Goal: Information Seeking & Learning: Learn about a topic

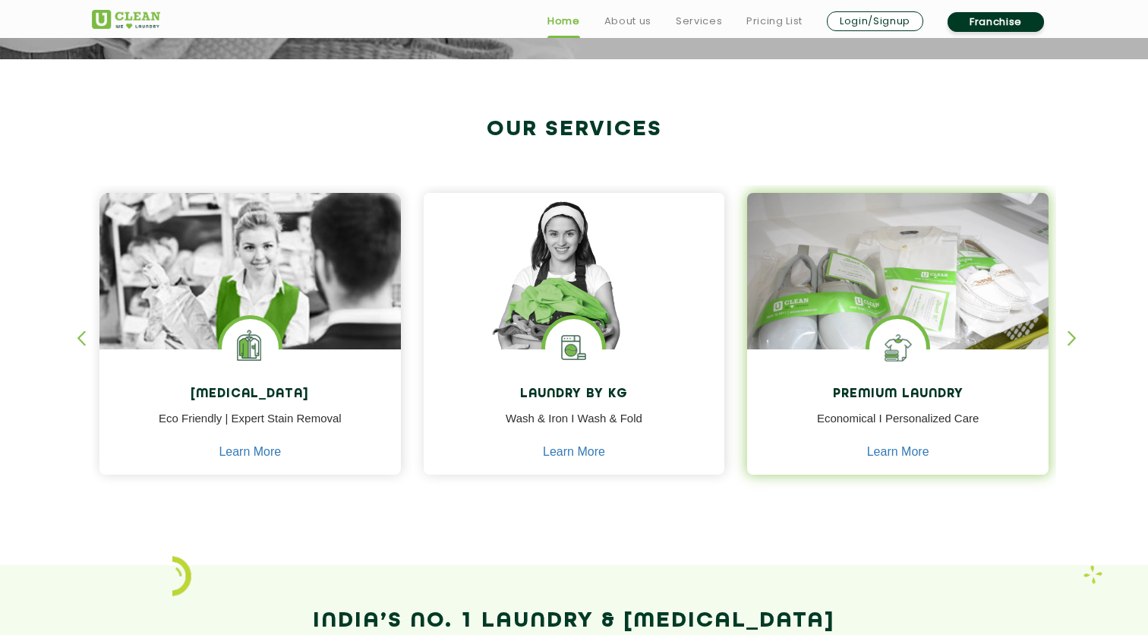
scroll to position [541, 0]
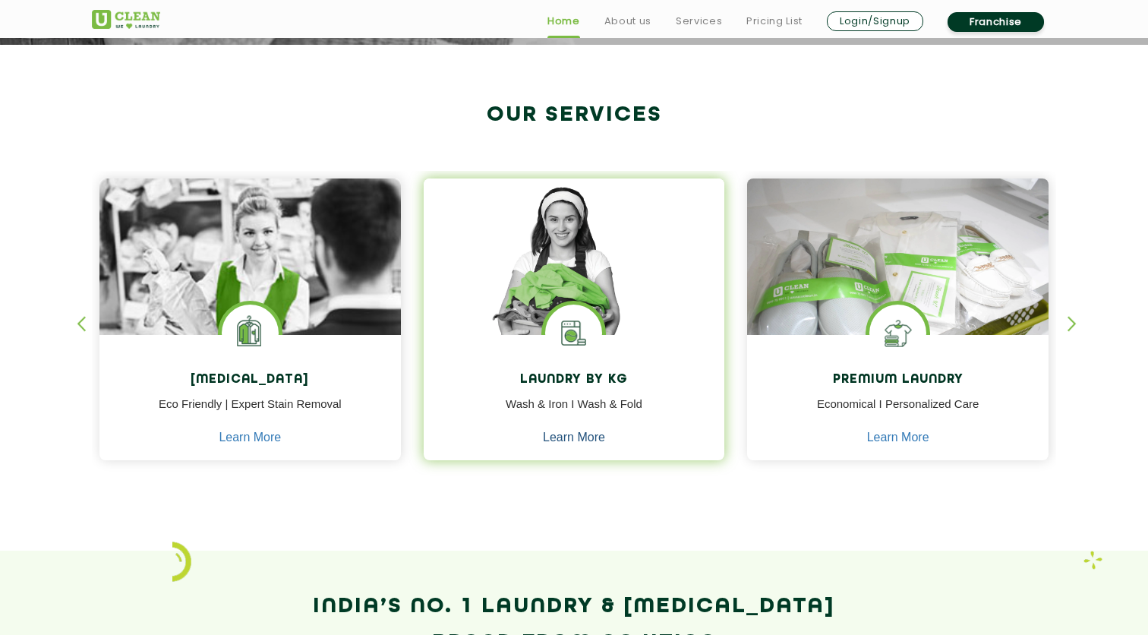
click at [552, 443] on link "Learn More" at bounding box center [574, 438] width 62 height 14
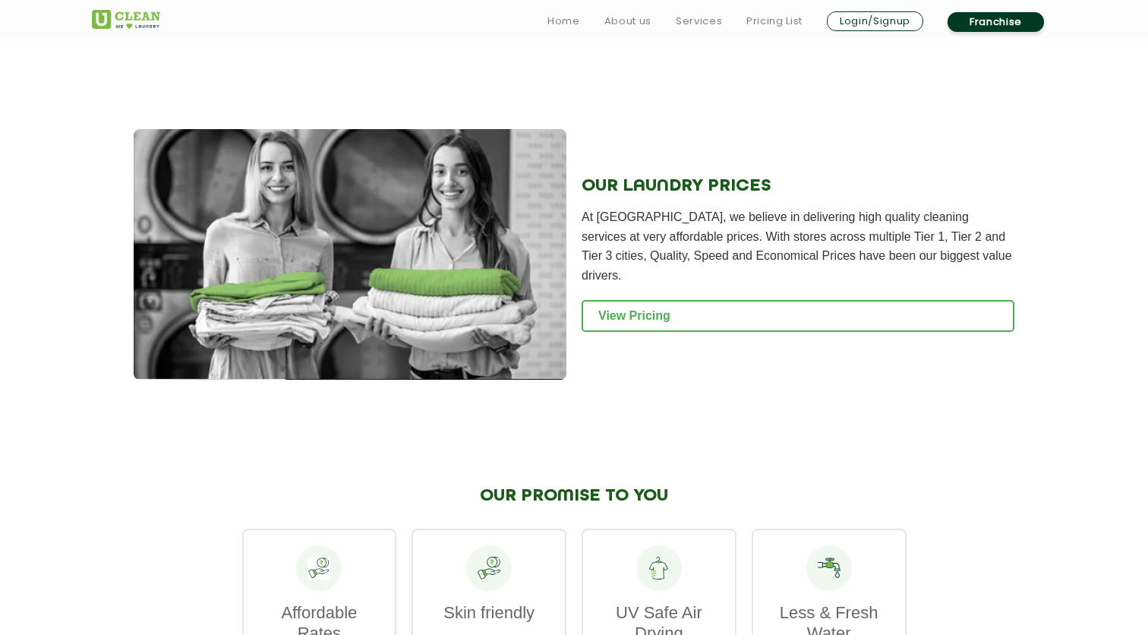
scroll to position [1922, 0]
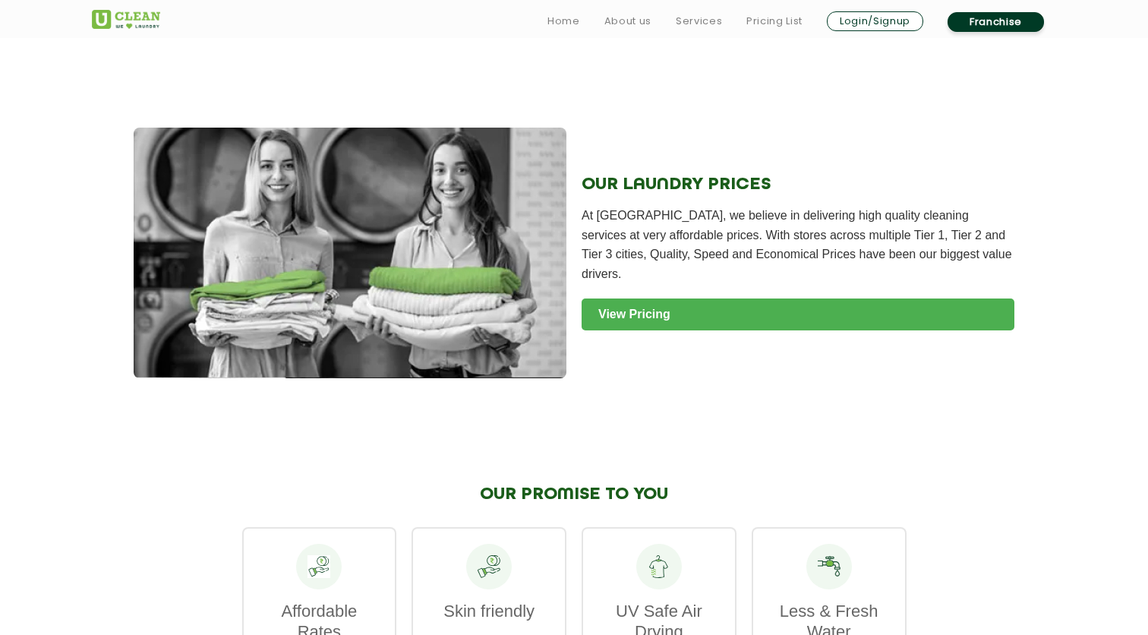
click at [623, 328] on link "View Pricing" at bounding box center [798, 314] width 433 height 32
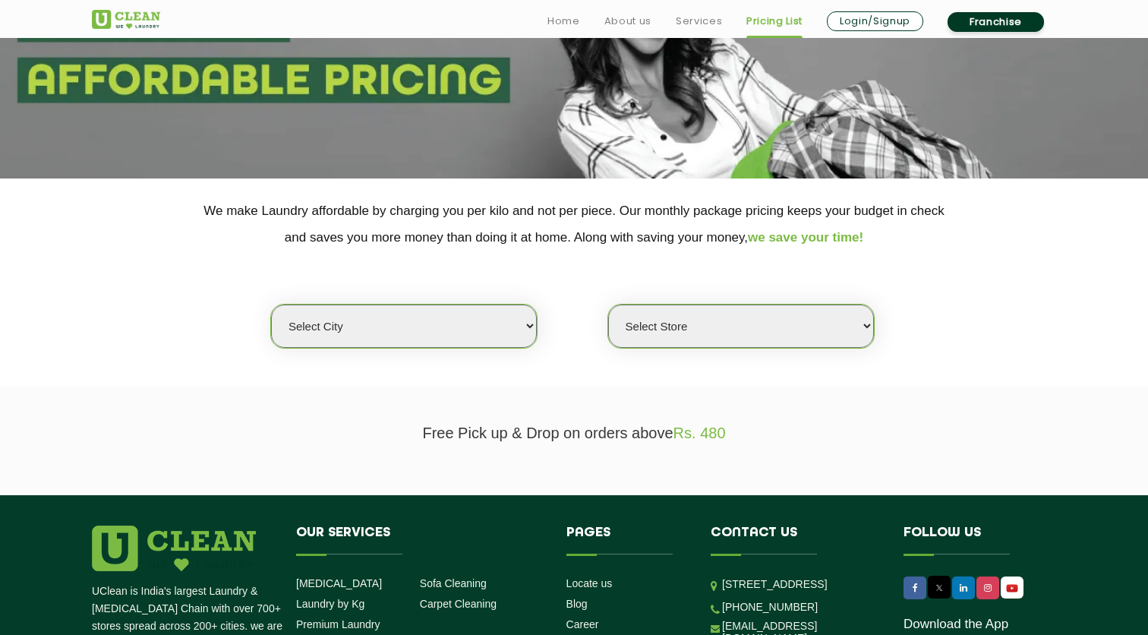
scroll to position [286, 0]
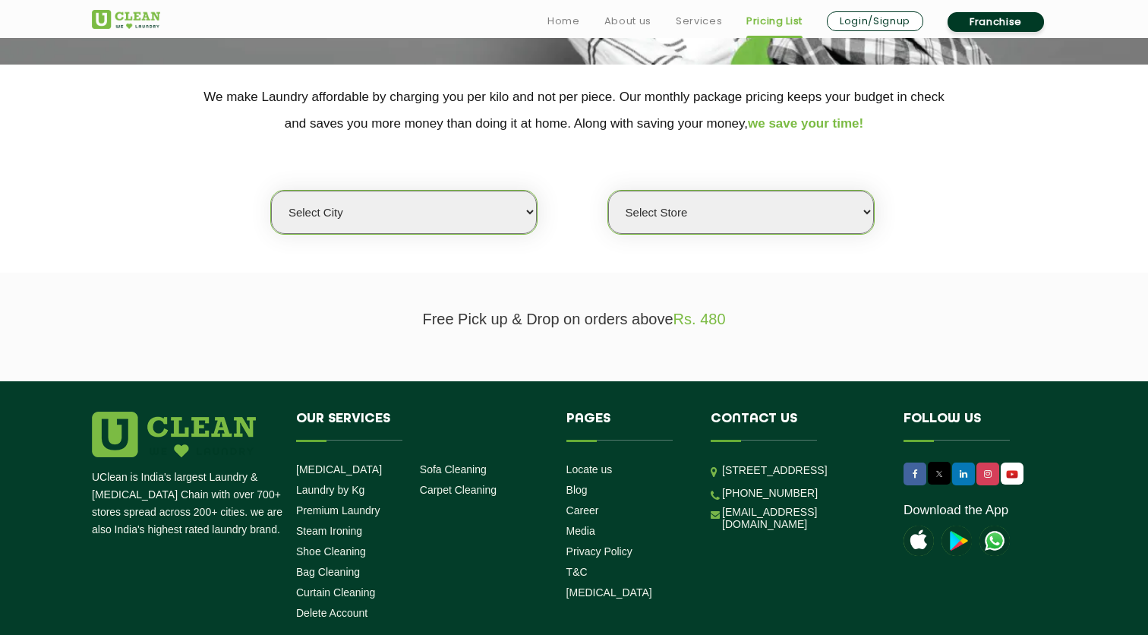
select select "4"
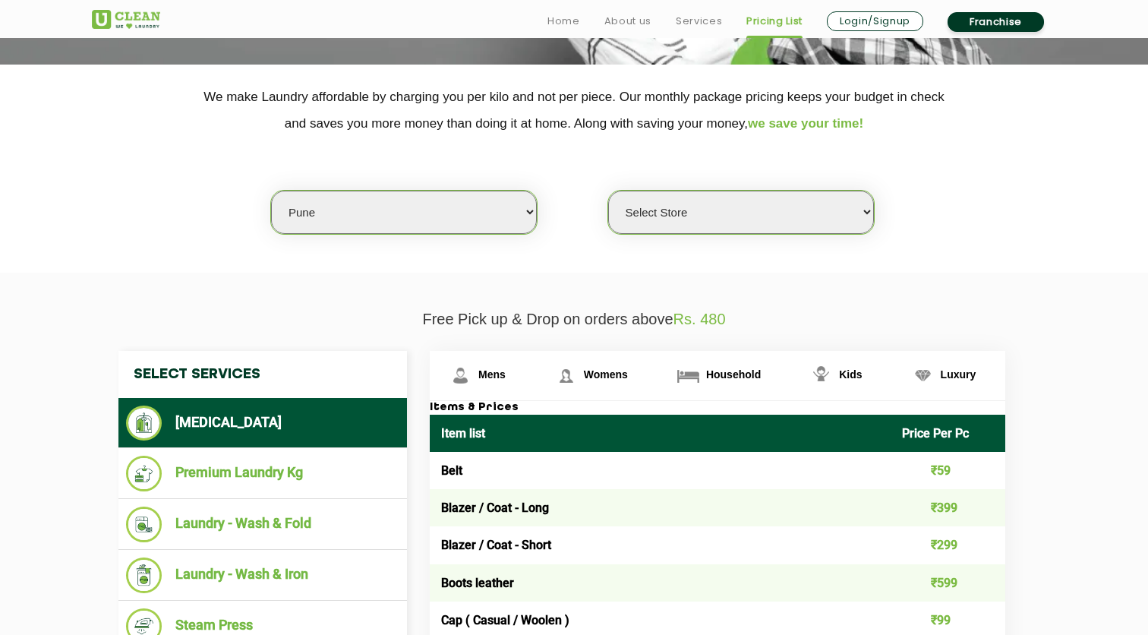
select select "128"
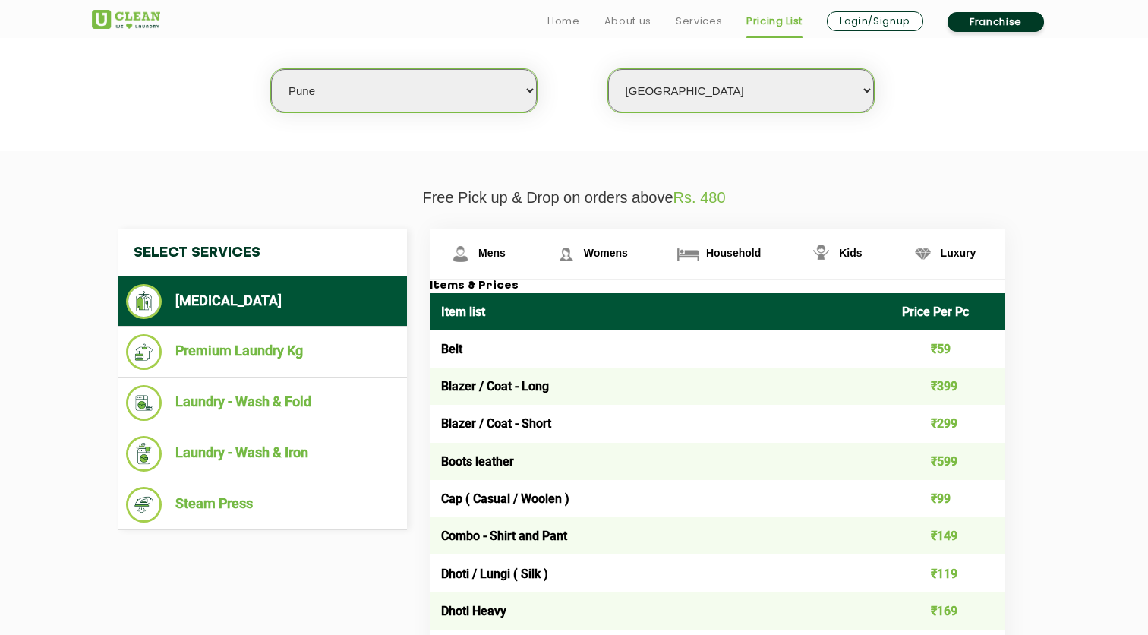
scroll to position [424, 0]
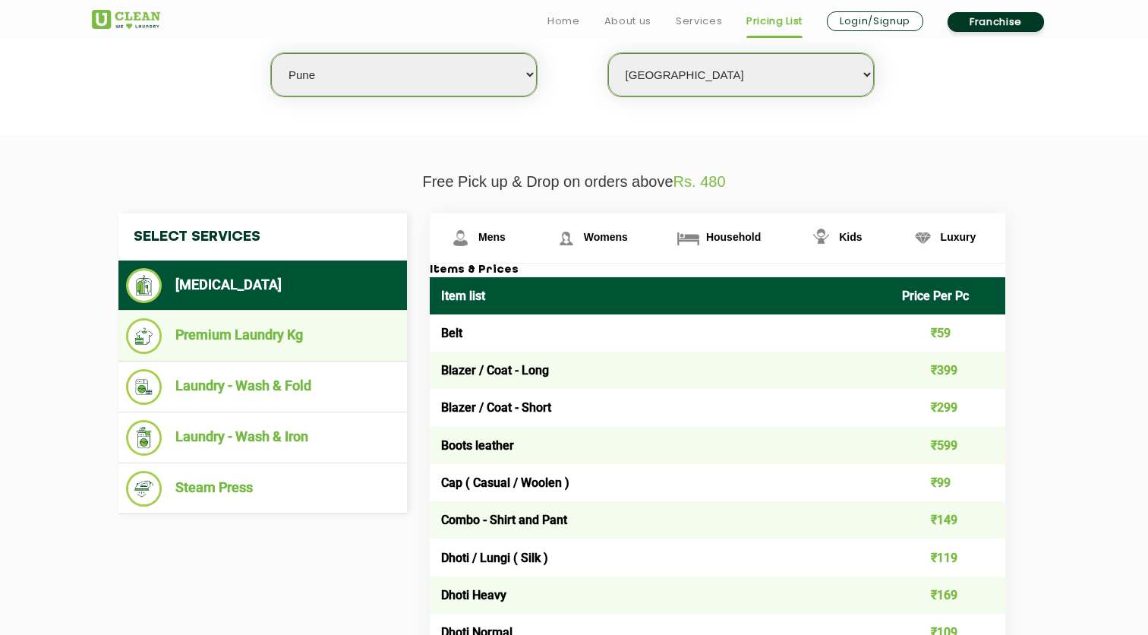
click at [256, 339] on li "Premium Laundry Kg" at bounding box center [262, 336] width 273 height 36
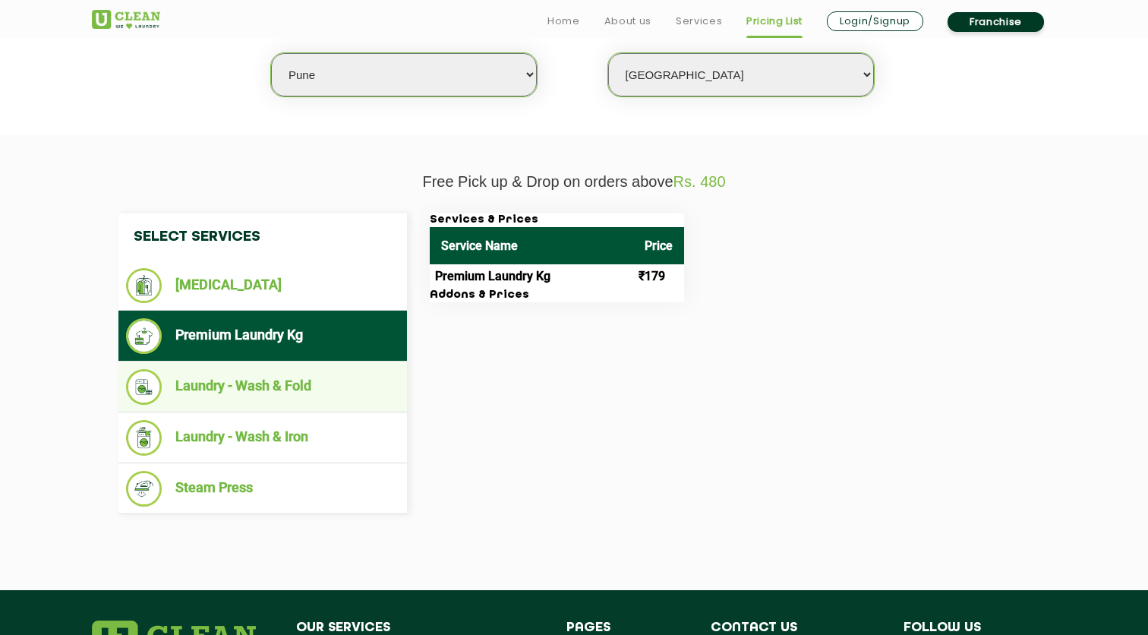
click at [311, 382] on li "Laundry - Wash & Fold" at bounding box center [262, 387] width 273 height 36
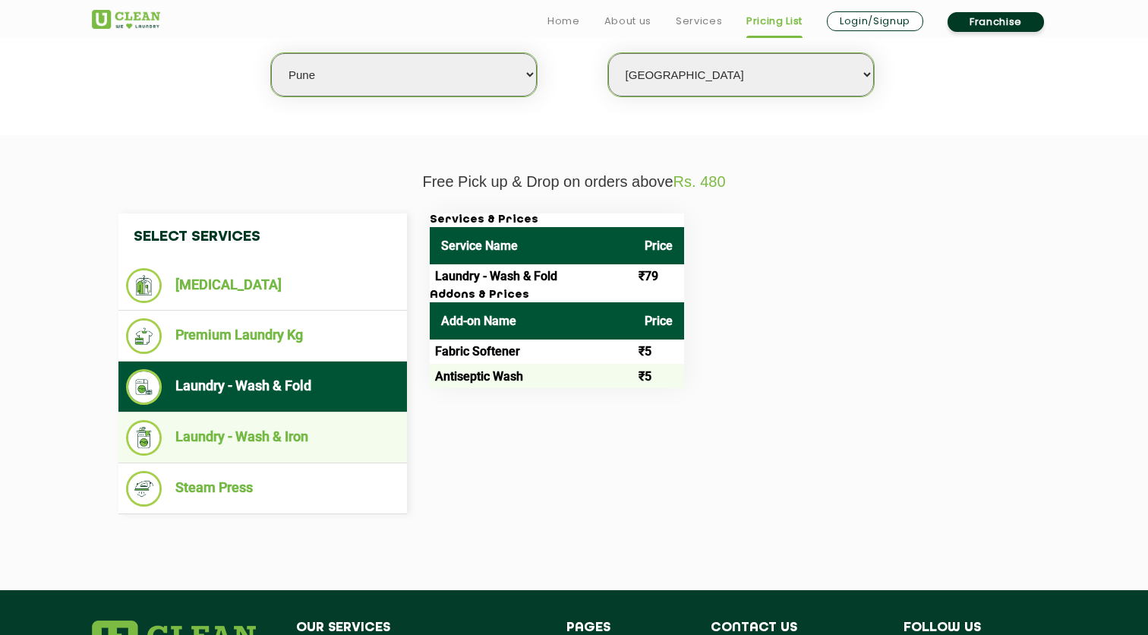
click at [326, 421] on li "Laundry - Wash & Iron" at bounding box center [262, 438] width 273 height 36
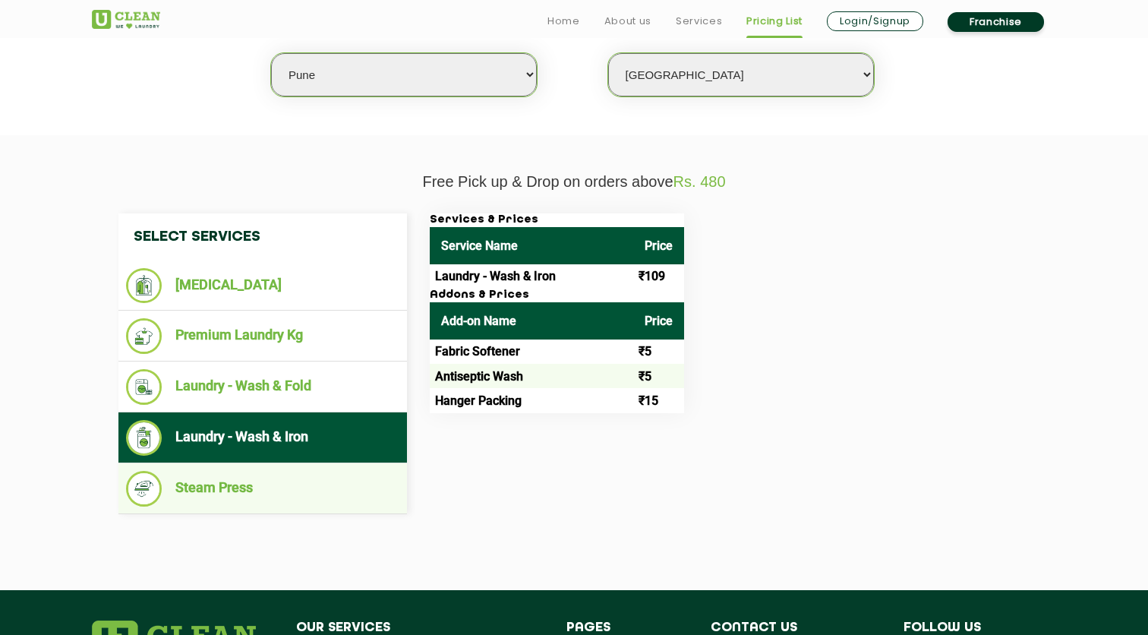
click at [294, 504] on ul "Steam Press" at bounding box center [262, 488] width 289 height 51
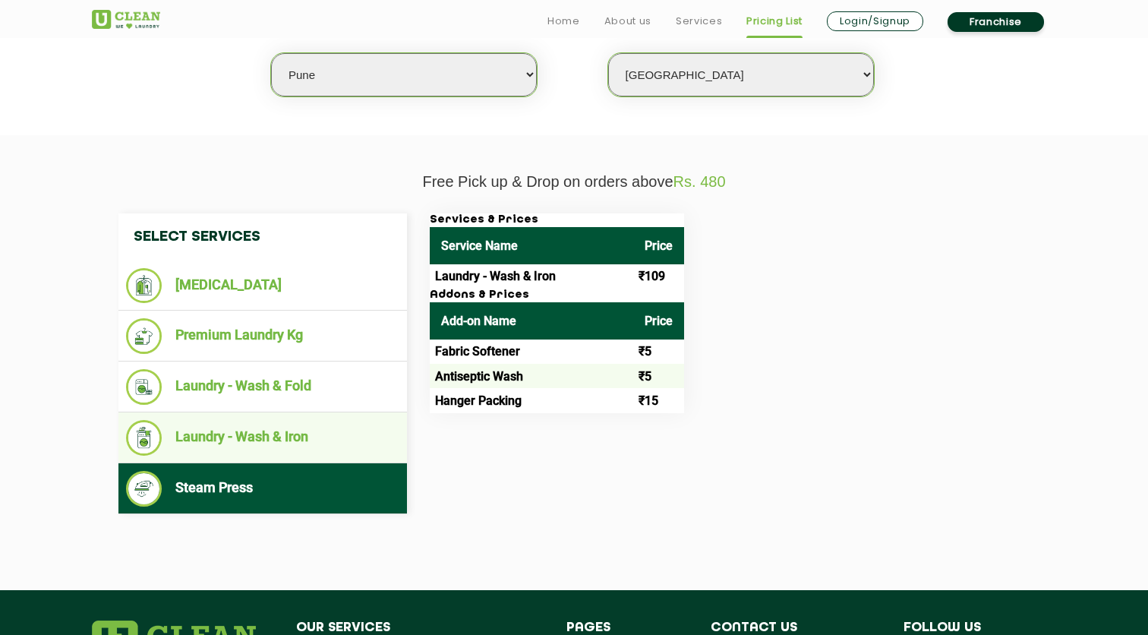
click at [295, 429] on li "Laundry - Wash & Iron" at bounding box center [262, 438] width 273 height 36
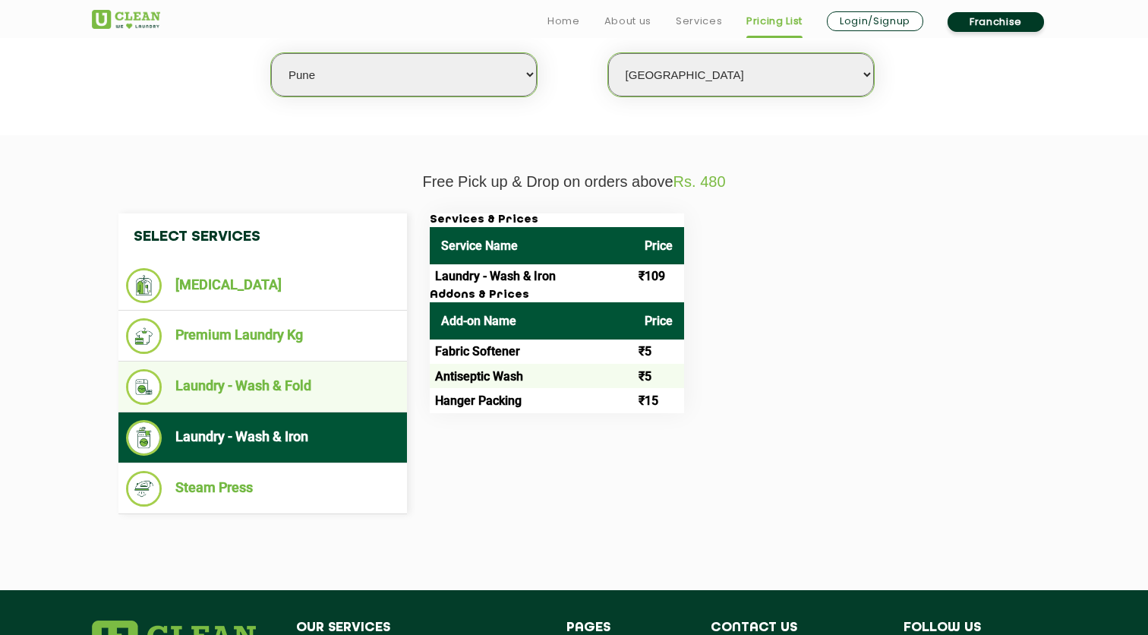
click at [295, 383] on li "Laundry - Wash & Fold" at bounding box center [262, 387] width 273 height 36
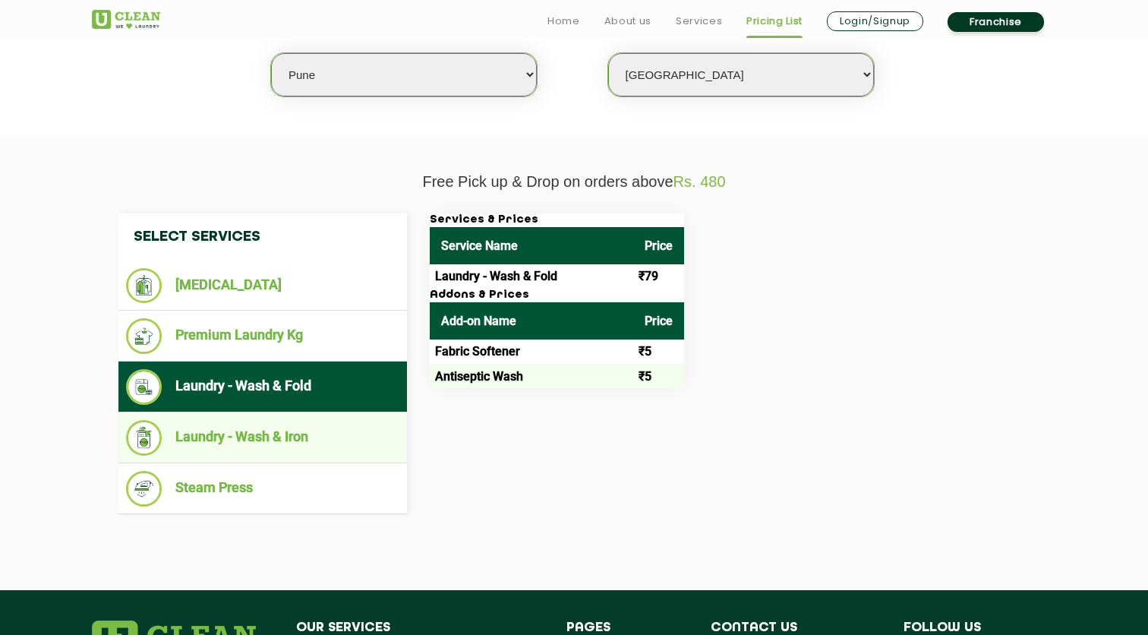
click at [284, 443] on li "Laundry - Wash & Iron" at bounding box center [262, 438] width 273 height 36
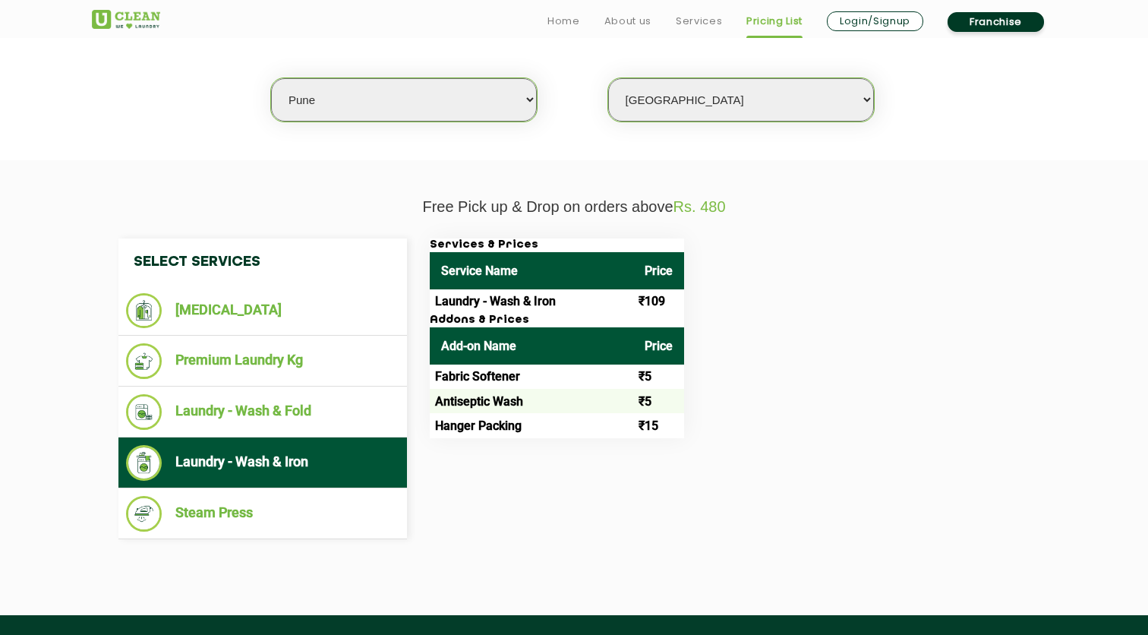
scroll to position [487, 0]
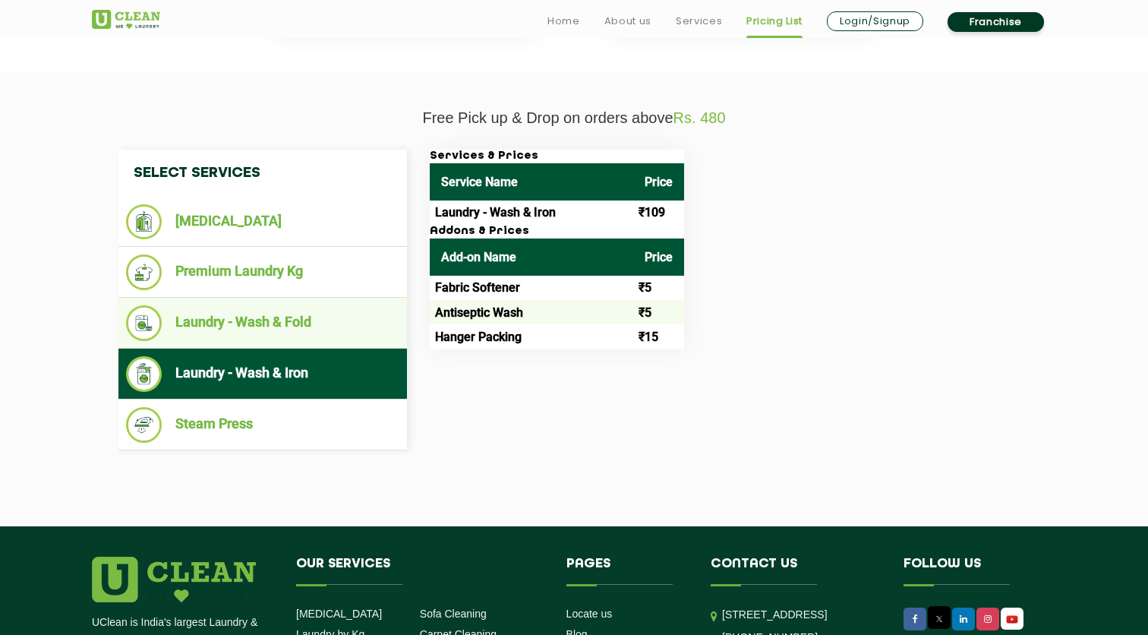
click at [270, 326] on li "Laundry - Wash & Fold" at bounding box center [262, 323] width 273 height 36
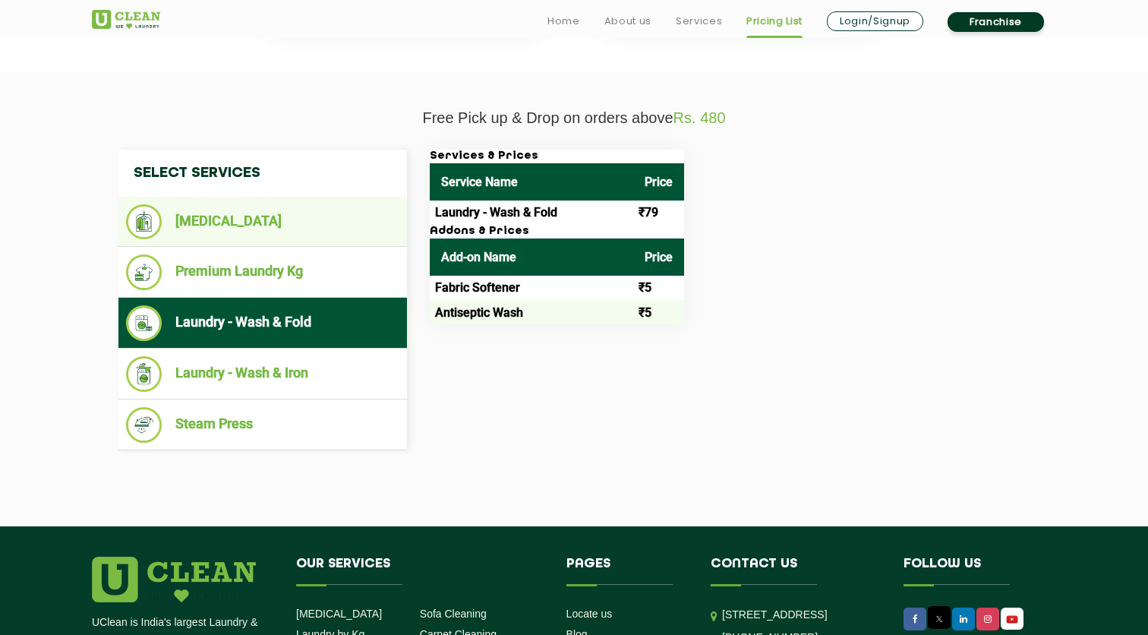
click at [344, 232] on li "[MEDICAL_DATA]" at bounding box center [262, 221] width 273 height 35
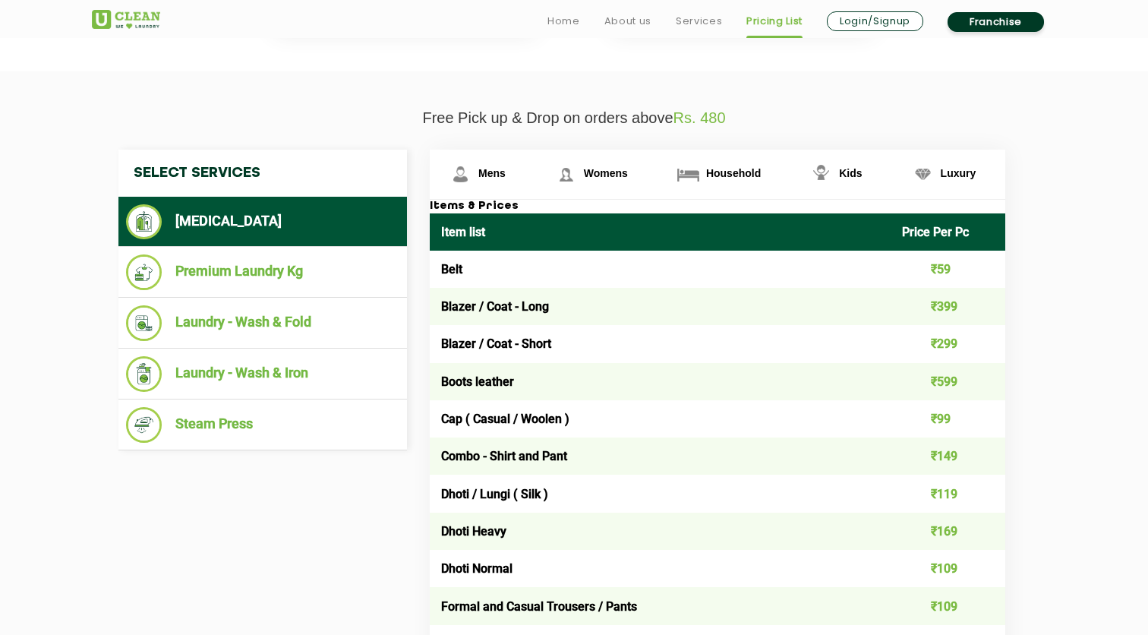
drag, startPoint x: 772, startPoint y: 99, endPoint x: 440, endPoint y: 100, distance: 332.6
drag, startPoint x: 413, startPoint y: 110, endPoint x: 791, endPoint y: 109, distance: 378.1
click at [791, 109] on p "Free Pick up & Drop on orders above Rs. 480" at bounding box center [574, 117] width 964 height 17
click at [790, 109] on p "Free Pick up & Drop on orders above Rs. 480" at bounding box center [574, 117] width 964 height 17
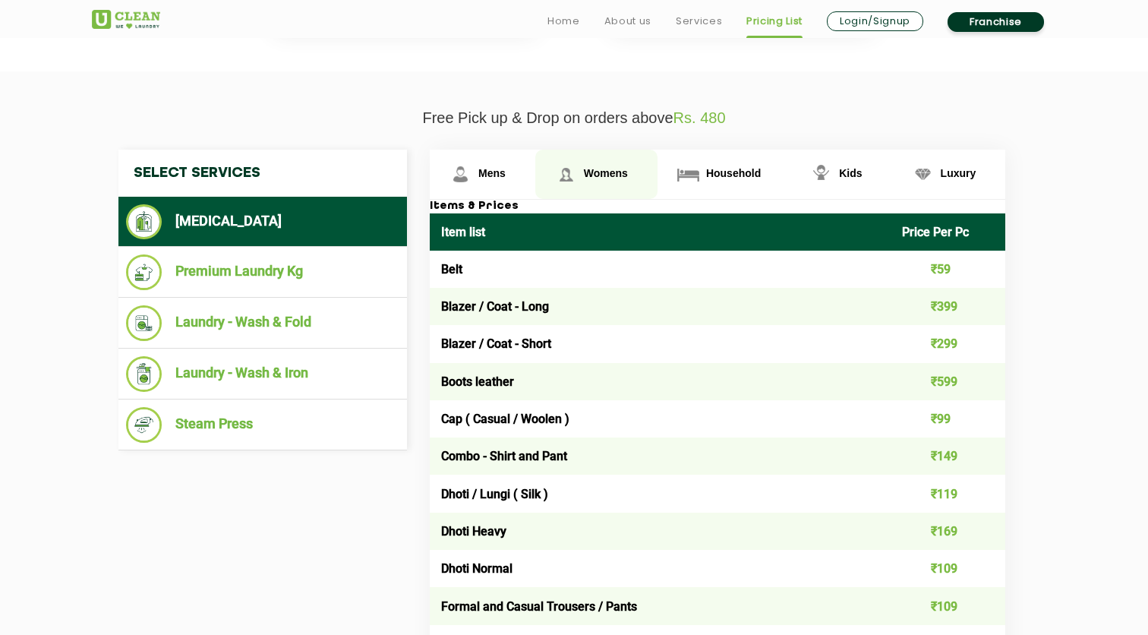
click at [614, 181] on link "Womens" at bounding box center [596, 174] width 122 height 49
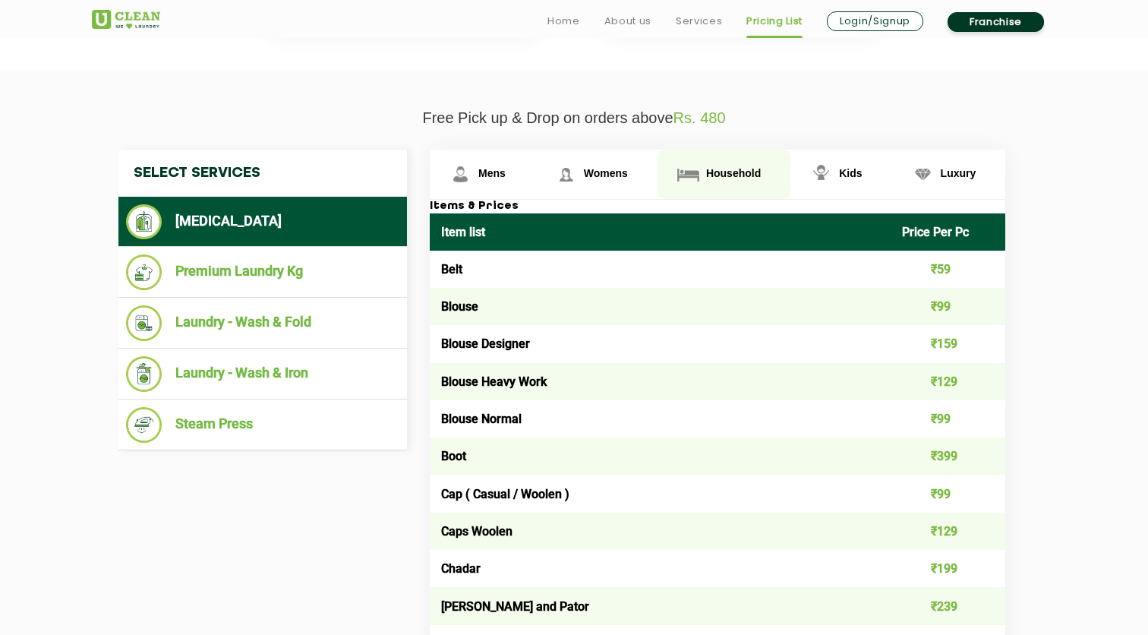
click at [718, 185] on link "Household" at bounding box center [724, 174] width 133 height 49
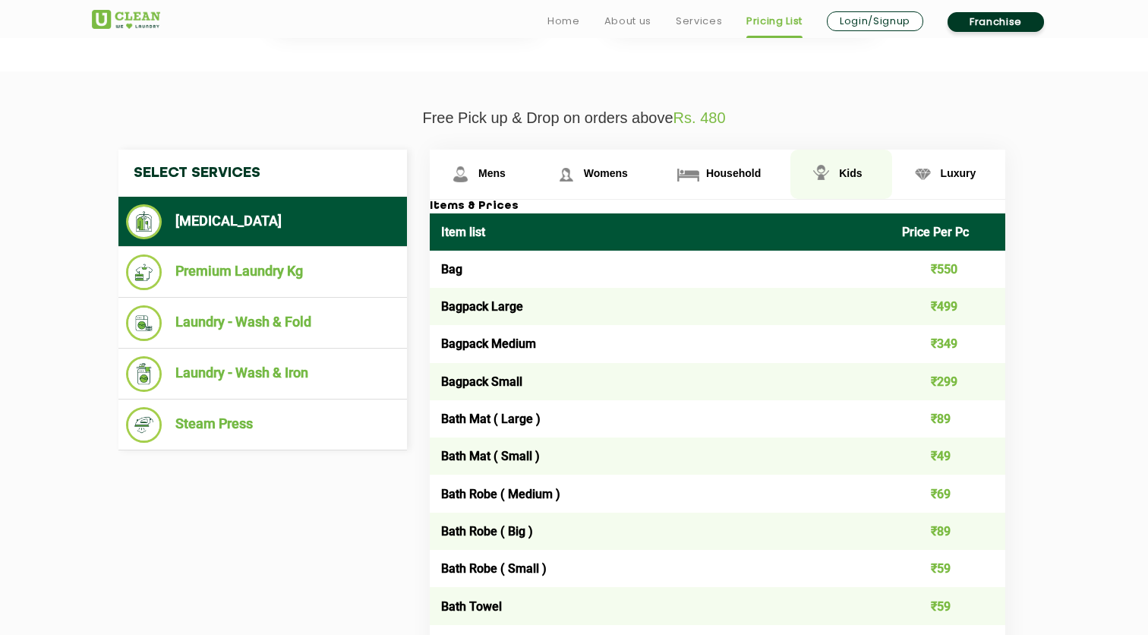
click at [833, 161] on img at bounding box center [821, 174] width 27 height 27
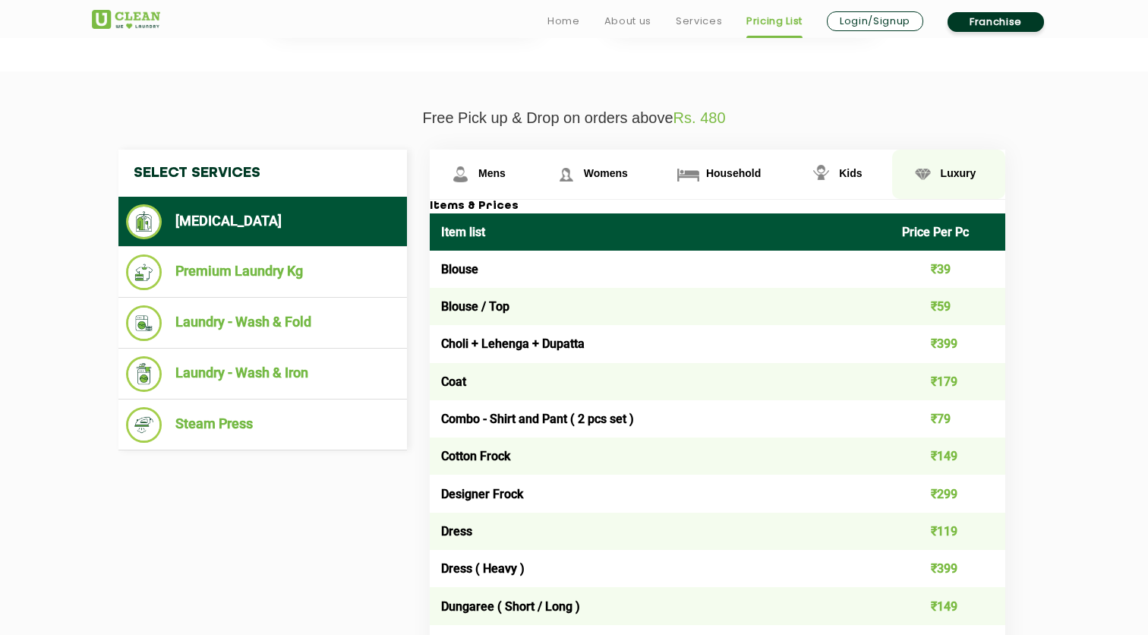
click at [970, 167] on span "Luxury" at bounding box center [959, 173] width 36 height 12
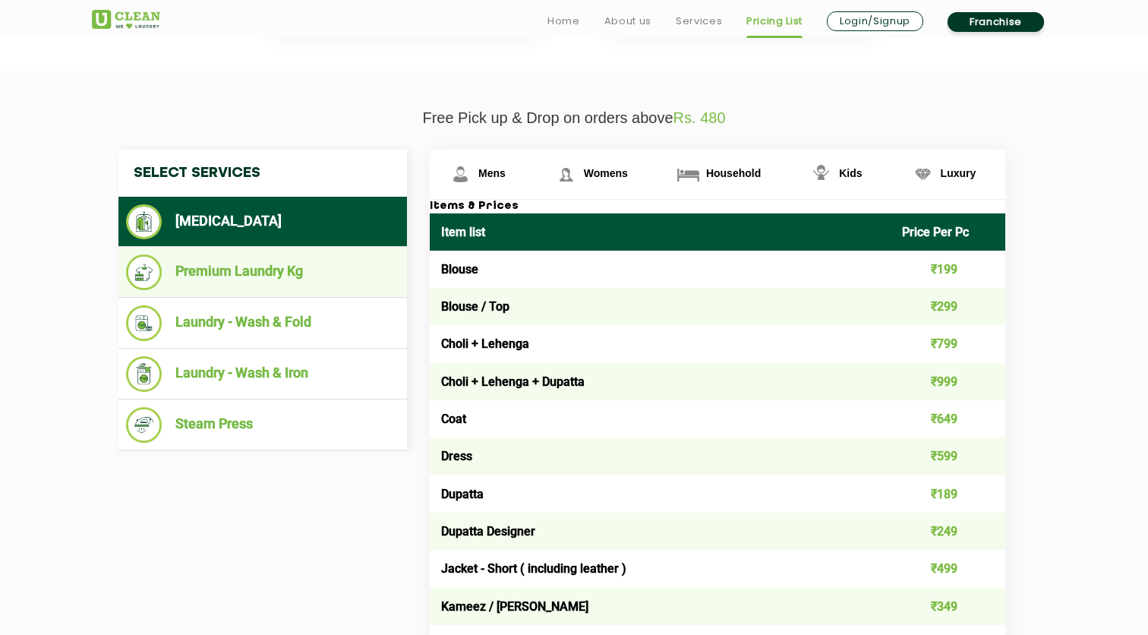
click at [308, 282] on li "Premium Laundry Kg" at bounding box center [262, 272] width 273 height 36
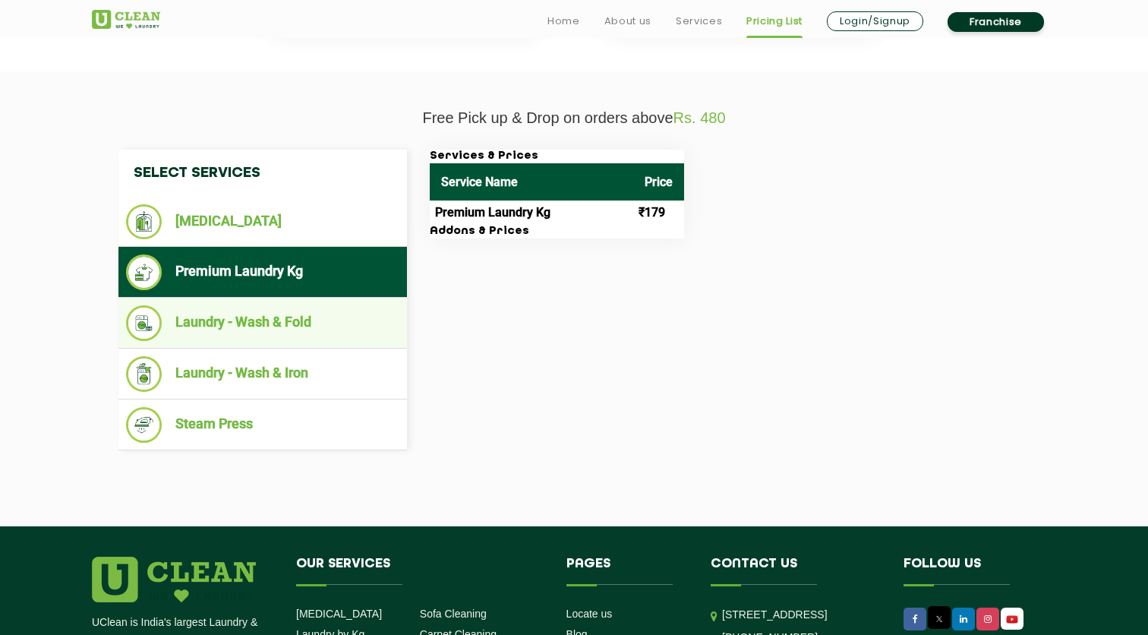
click at [342, 308] on li "Laundry - Wash & Fold" at bounding box center [262, 323] width 273 height 36
